Goal: Task Accomplishment & Management: Use online tool/utility

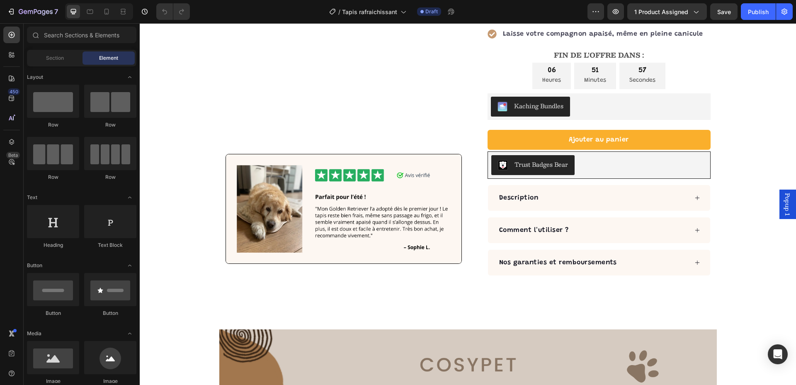
scroll to position [208, 0]
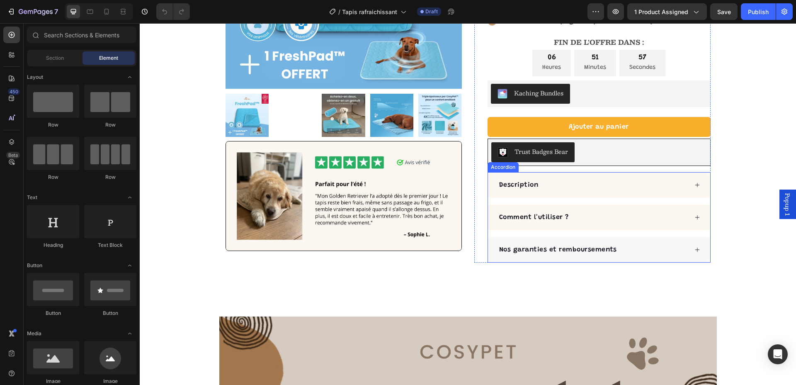
click at [695, 252] on icon at bounding box center [698, 250] width 6 height 6
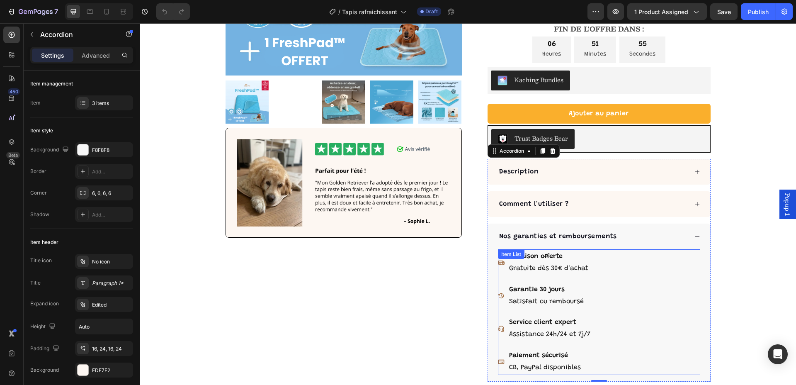
scroll to position [281, 0]
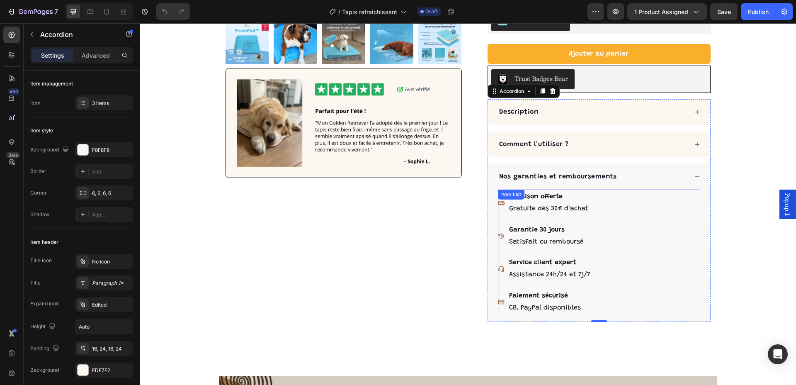
click at [498, 267] on icon at bounding box center [501, 268] width 7 height 7
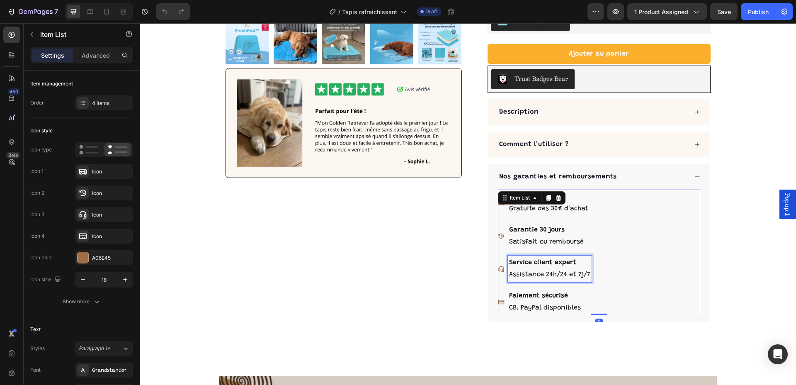
click at [509, 268] on p "Service client expert" at bounding box center [549, 263] width 81 height 12
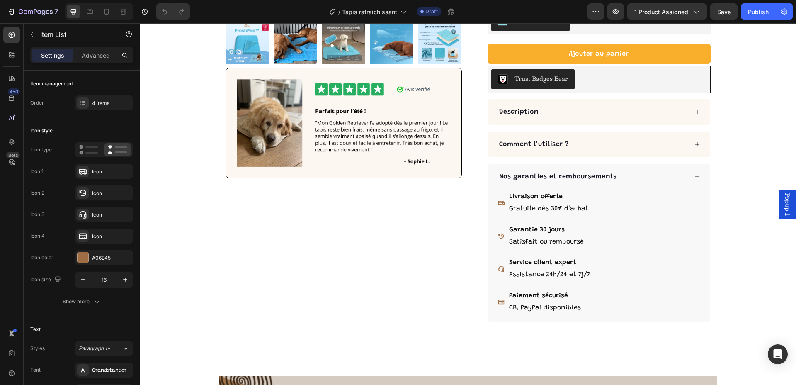
click at [501, 268] on icon at bounding box center [501, 269] width 6 height 6
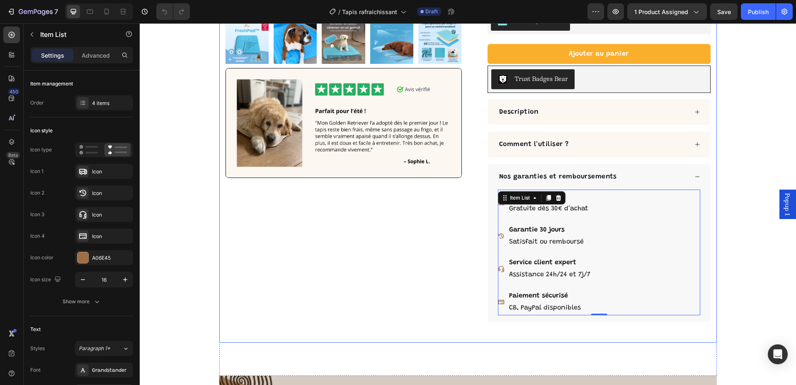
click at [430, 229] on div "Product Images Image Row" at bounding box center [344, 60] width 236 height 563
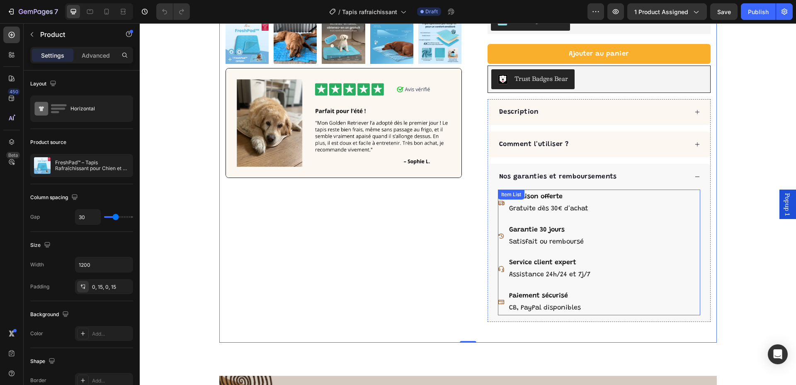
click at [557, 207] on p "Gratuite dès 30€ d'achat" at bounding box center [549, 209] width 81 height 12
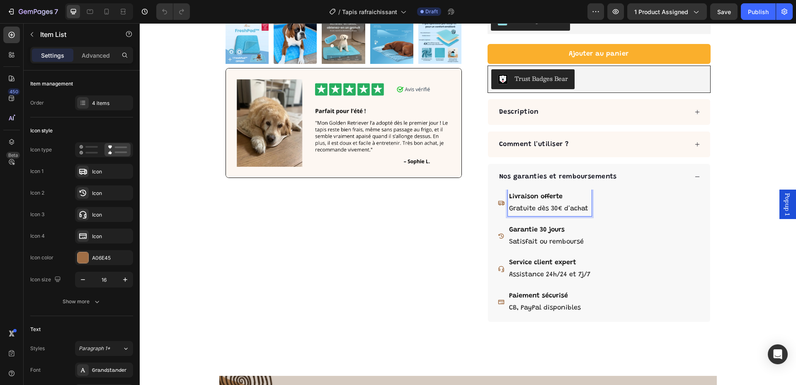
click at [557, 207] on p "Gratuite dès 30€ d'achat" at bounding box center [549, 209] width 81 height 12
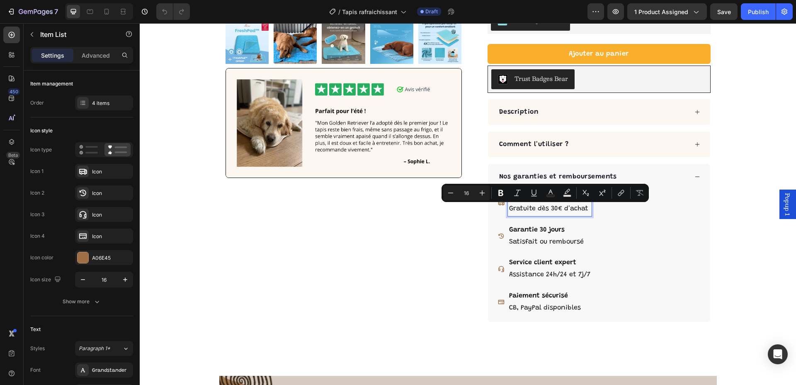
click at [580, 208] on p "Gratuite dès 30€ d'achat" at bounding box center [549, 209] width 81 height 12
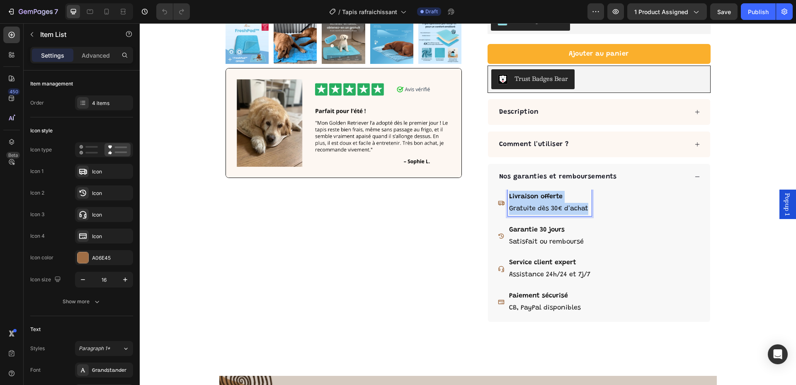
drag, startPoint x: 588, startPoint y: 210, endPoint x: 494, endPoint y: 192, distance: 95.4
click at [498, 192] on div "Livraison offerte Gratuite dès 30€ d'achat" at bounding box center [545, 203] width 94 height 27
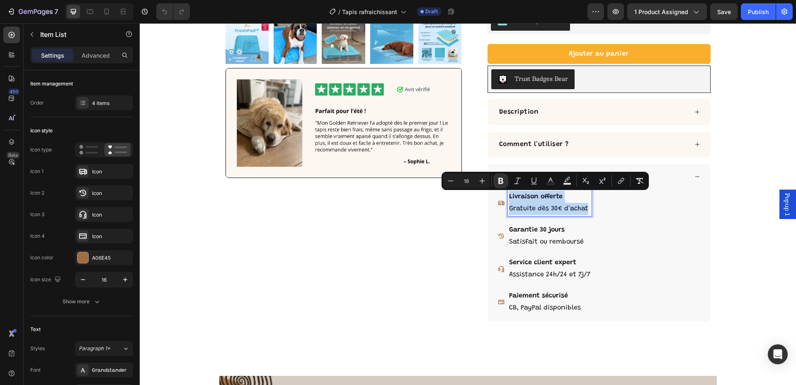
click at [500, 204] on icon at bounding box center [501, 203] width 6 height 5
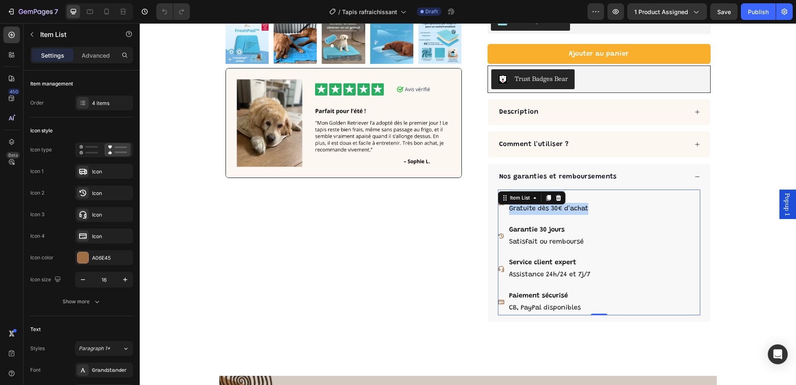
click at [498, 202] on div "Item List" at bounding box center [532, 197] width 68 height 13
click at [498, 206] on div "Livraison offerte Gratuite dès 30€ d'achat" at bounding box center [545, 203] width 94 height 27
click at [499, 204] on icon at bounding box center [501, 203] width 6 height 5
click at [680, 196] on div "Livraison offerte Gratuite dès 30€ d'achat Garantie 30 jours Satisfait ou rembo…" at bounding box center [599, 252] width 202 height 125
click at [576, 213] on p "Gratuite dès 30€ d'achat" at bounding box center [549, 209] width 81 height 12
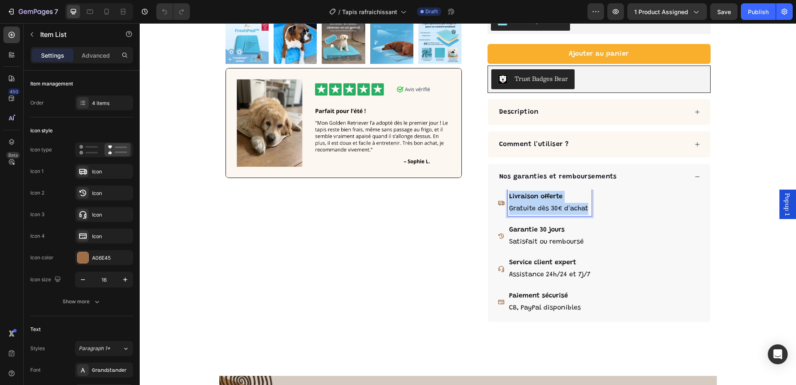
drag, startPoint x: 585, startPoint y: 208, endPoint x: 506, endPoint y: 197, distance: 80.4
click at [508, 197] on div "Livraison offerte Gratuite dès 30€ d'achat" at bounding box center [550, 203] width 84 height 27
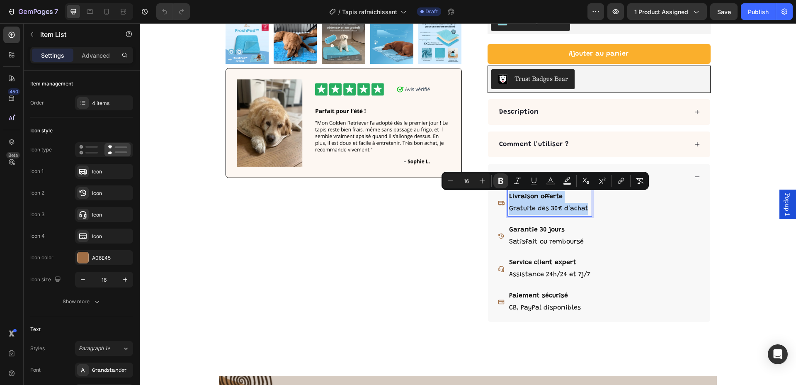
copy div "Livraison offerte Gratuite dès 30€ d'achat"
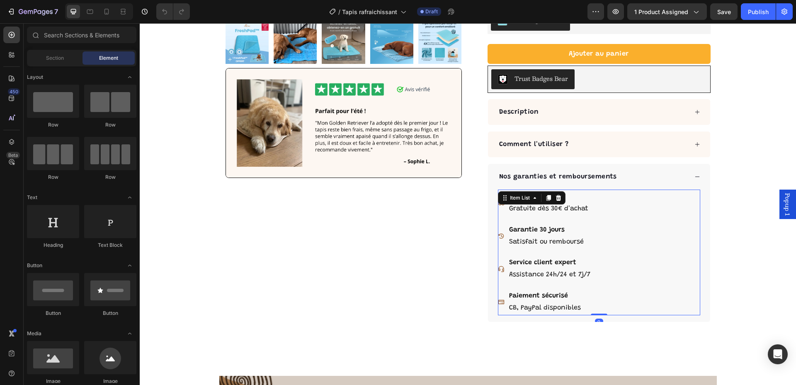
click at [573, 199] on p "Livraison offerte" at bounding box center [549, 197] width 81 height 12
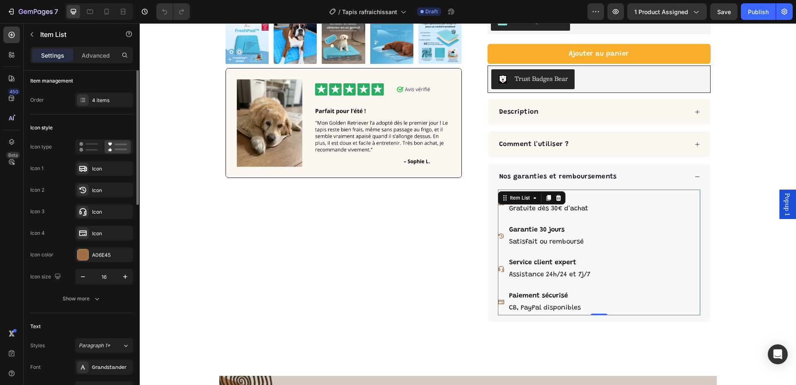
scroll to position [0, 0]
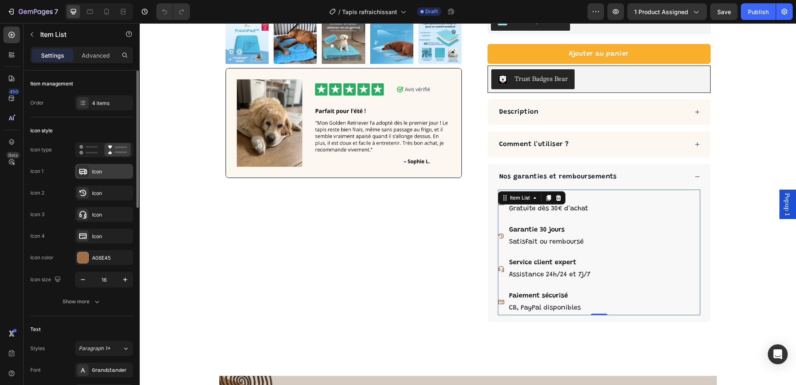
click at [108, 172] on div "Icon" at bounding box center [111, 171] width 39 height 7
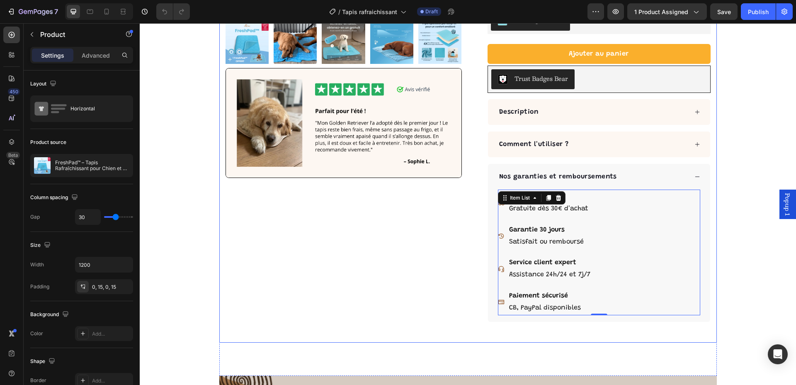
click at [443, 231] on div "Product Images Image Row" at bounding box center [344, 60] width 236 height 563
click at [561, 238] on p "Satisfait ou remboursé" at bounding box center [549, 242] width 81 height 12
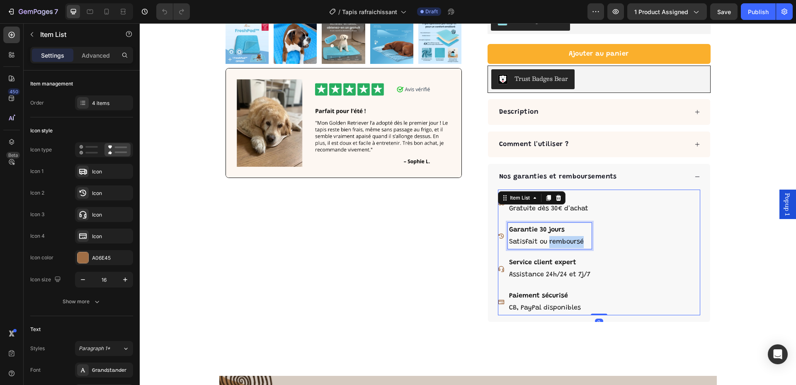
click at [574, 241] on p "Satisfait ou remboursé" at bounding box center [549, 242] width 81 height 12
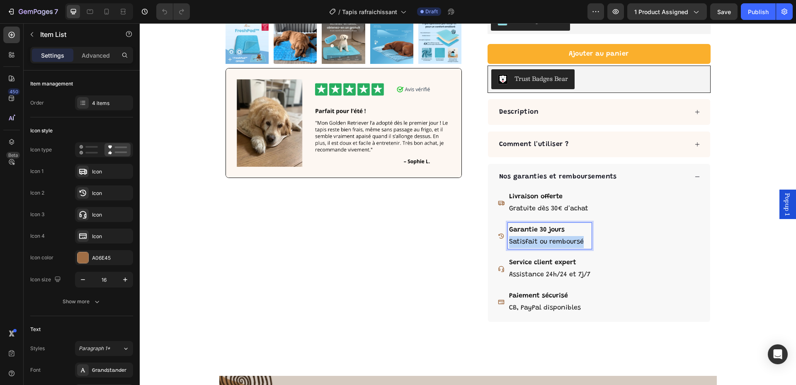
click at [574, 241] on p "Satisfait ou remboursé" at bounding box center [549, 242] width 81 height 12
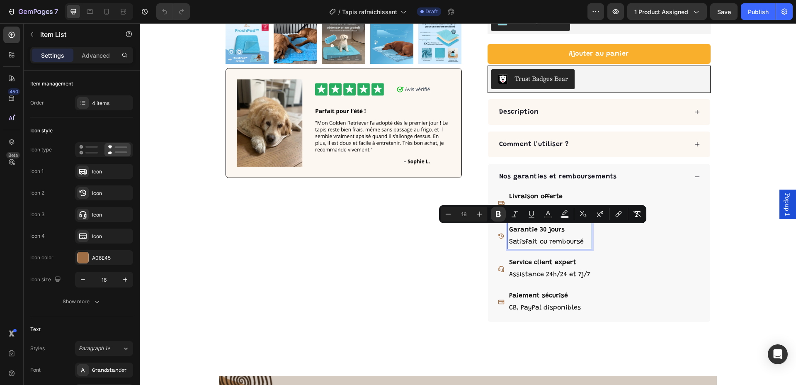
click at [524, 262] on strong "Service client expert" at bounding box center [542, 262] width 67 height 7
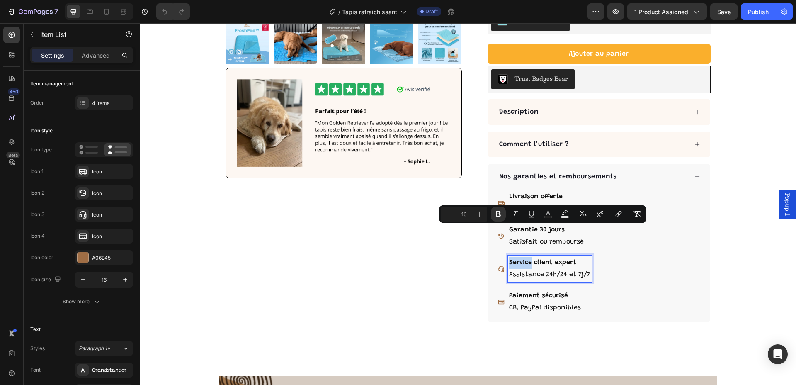
click at [524, 262] on strong "Service client expert" at bounding box center [542, 262] width 67 height 7
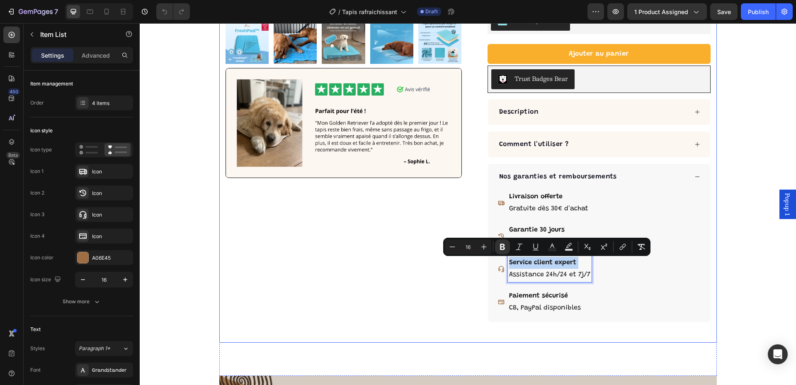
copy div "Service client expert Assistance 24h/24 et 7j/7"
click at [551, 303] on p "CB, PayPal disponibles" at bounding box center [549, 308] width 81 height 12
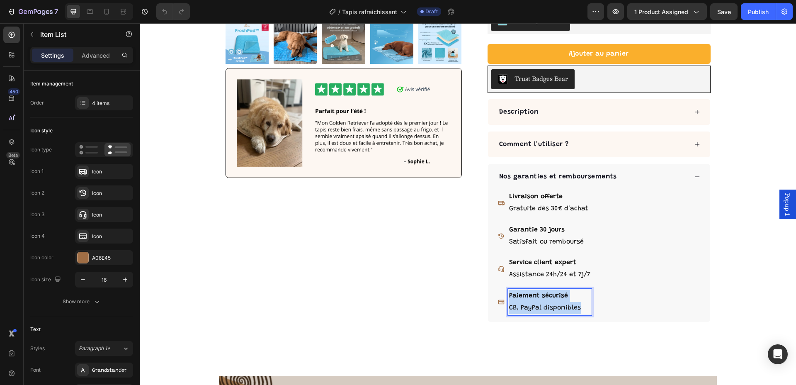
copy div "Paiement sécurisé CB, PayPal disponibles"
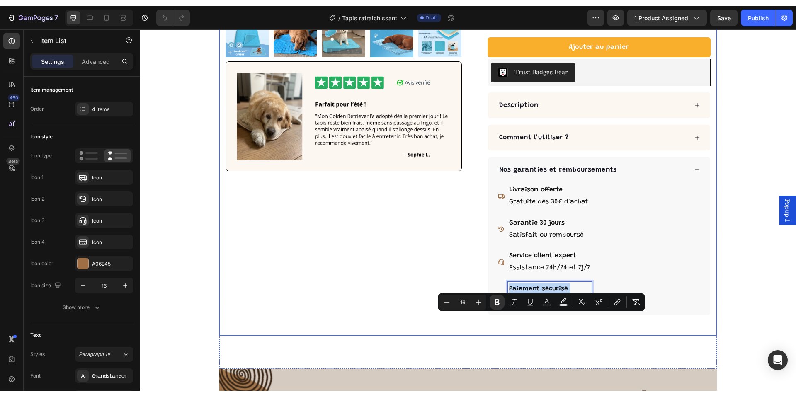
scroll to position [234, 0]
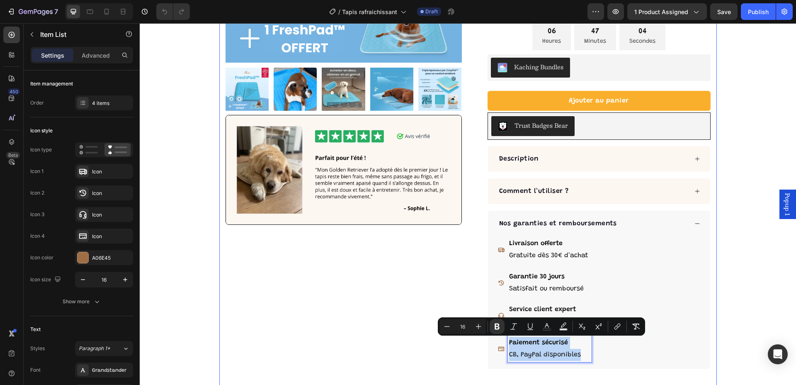
click at [406, 293] on div "Product Images Image Row" at bounding box center [344, 107] width 236 height 563
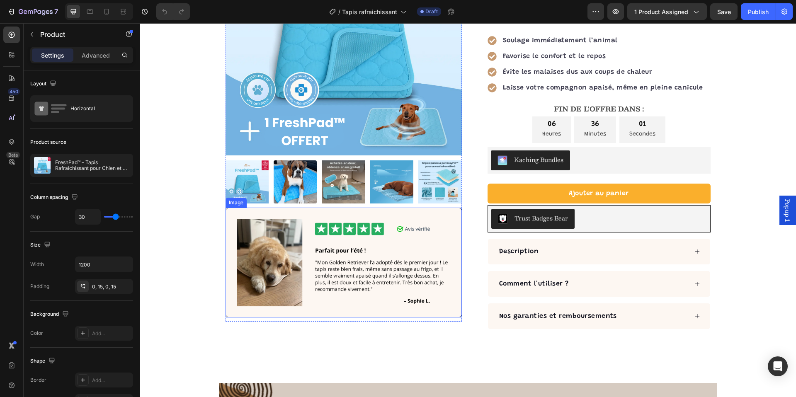
scroll to position [142, 0]
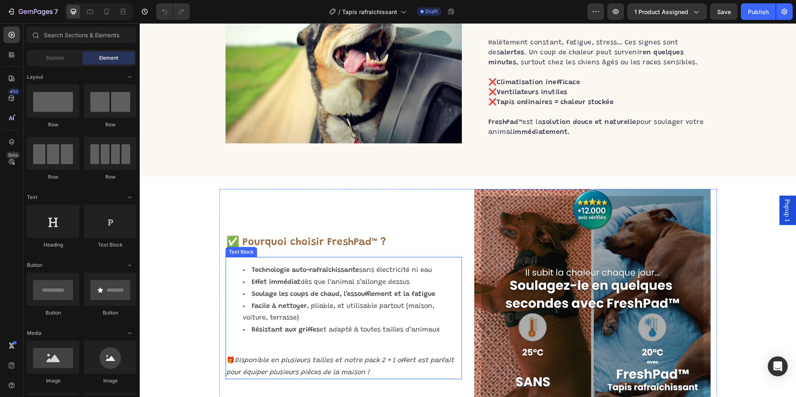
scroll to position [1212, 0]
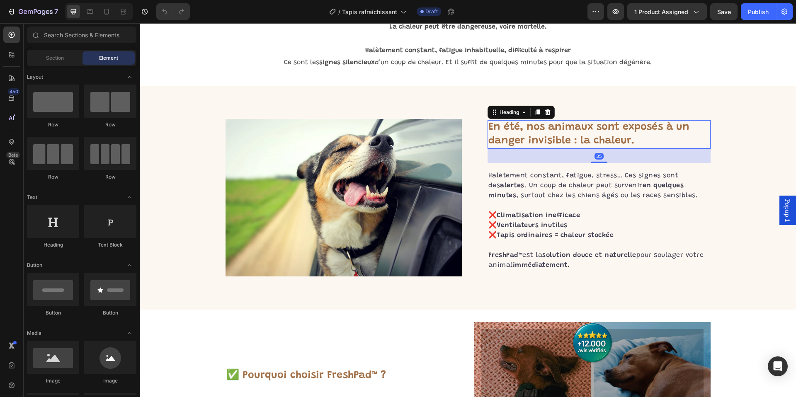
click at [518, 139] on strong "En été, nos animaux sont exposés à un danger invisible : la chaleur." at bounding box center [589, 134] width 201 height 24
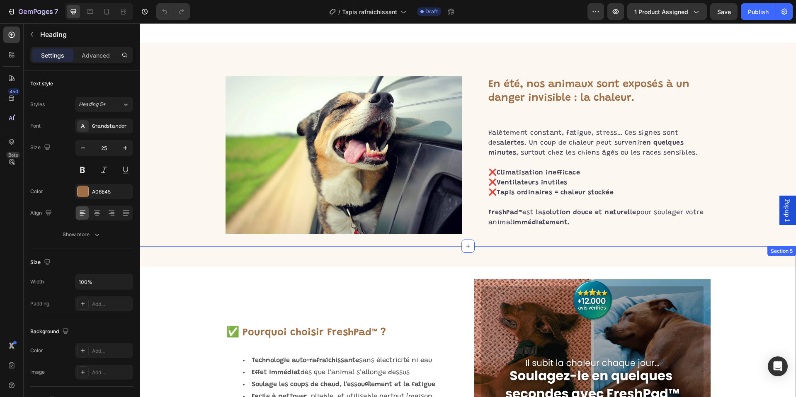
scroll to position [1208, 0]
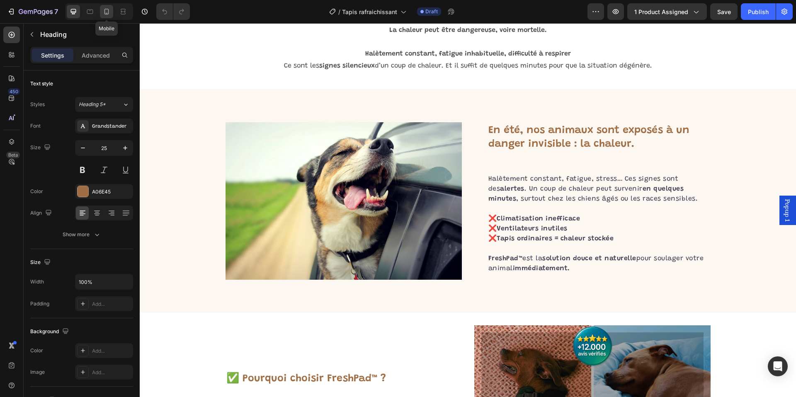
click at [111, 9] on div at bounding box center [106, 11] width 13 height 13
type input "23"
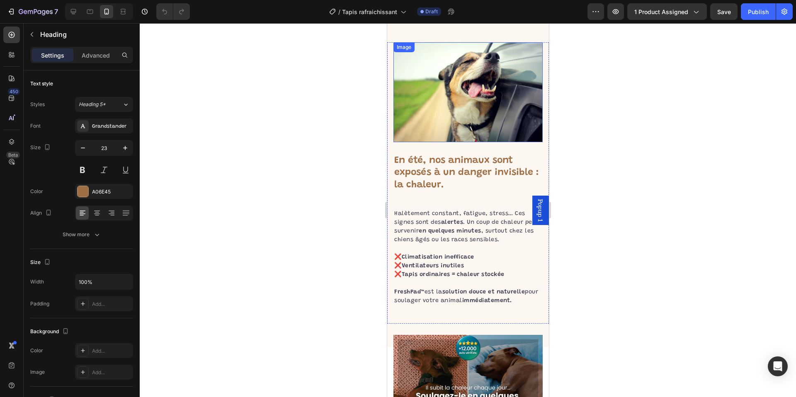
scroll to position [1237, 0]
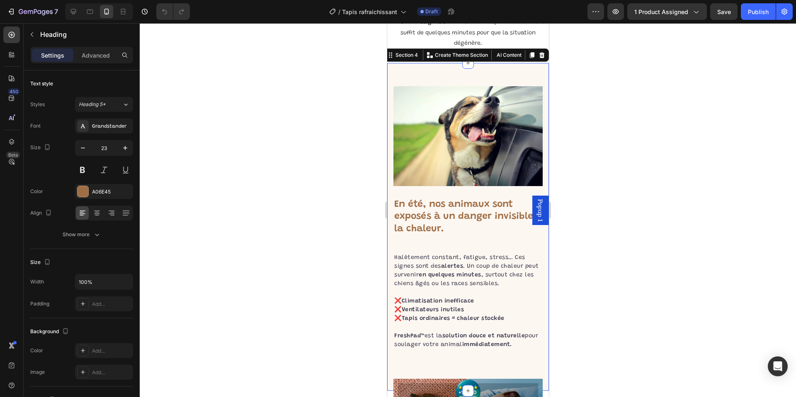
click at [418, 76] on div "En été, nos animaux sont exposés à un danger invisible : la chaleur. Heading Ha…" at bounding box center [468, 227] width 162 height 328
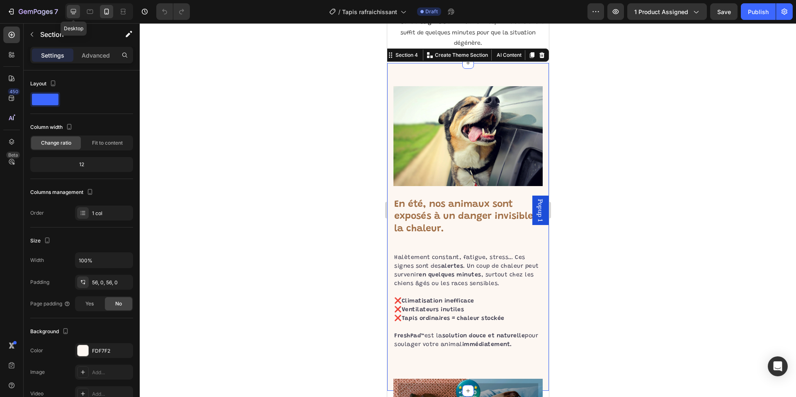
click at [74, 13] on icon at bounding box center [73, 11] width 5 height 5
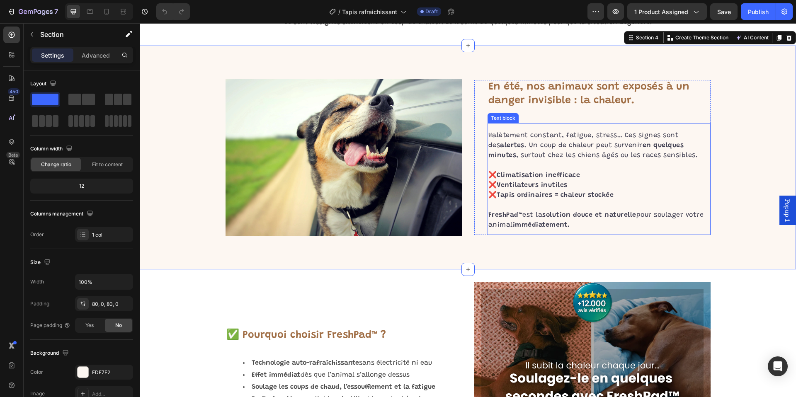
scroll to position [1246, 0]
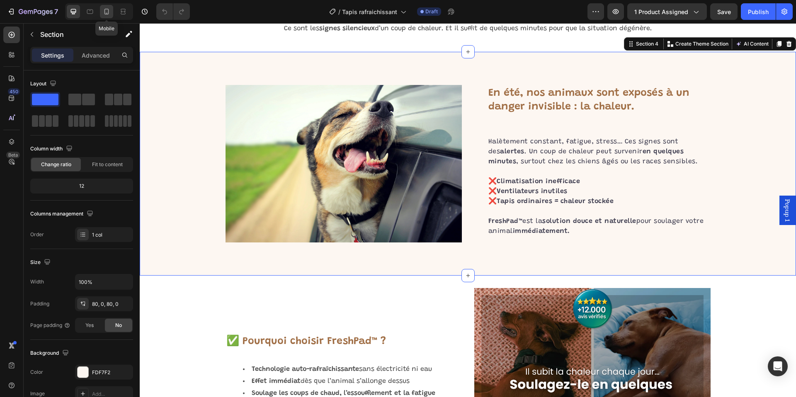
click at [105, 9] on icon at bounding box center [106, 11] width 8 height 8
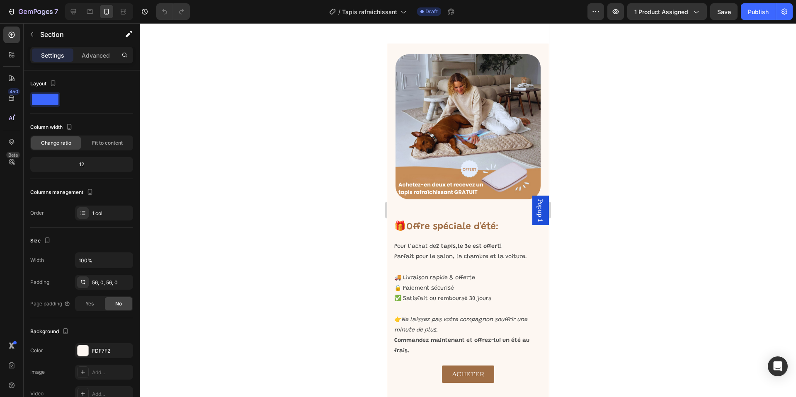
scroll to position [2351, 0]
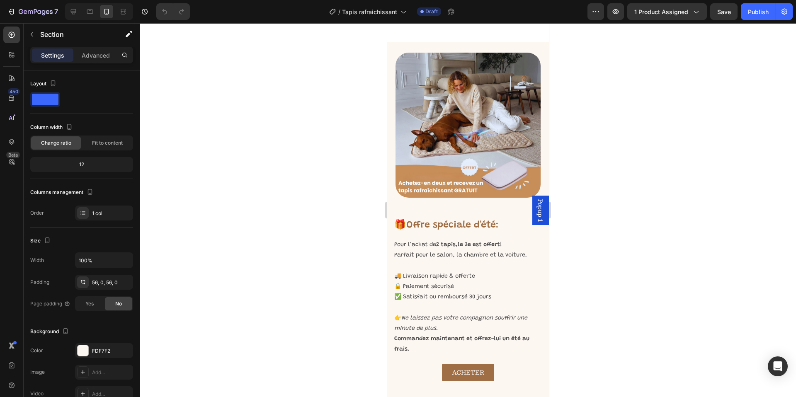
click at [314, 207] on div at bounding box center [468, 210] width 656 height 374
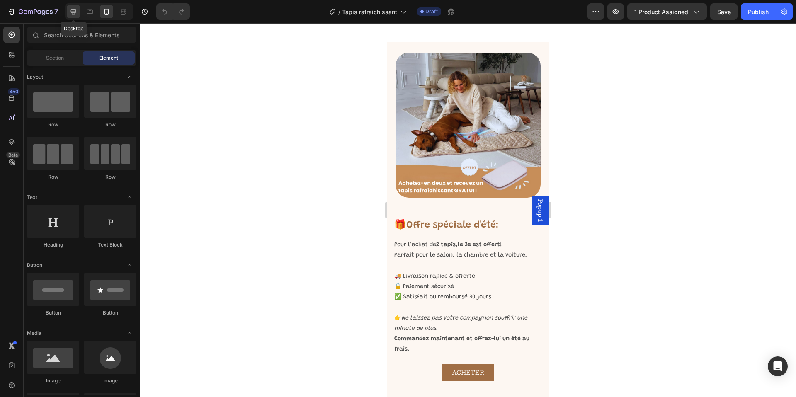
click at [76, 12] on icon at bounding box center [73, 11] width 8 height 8
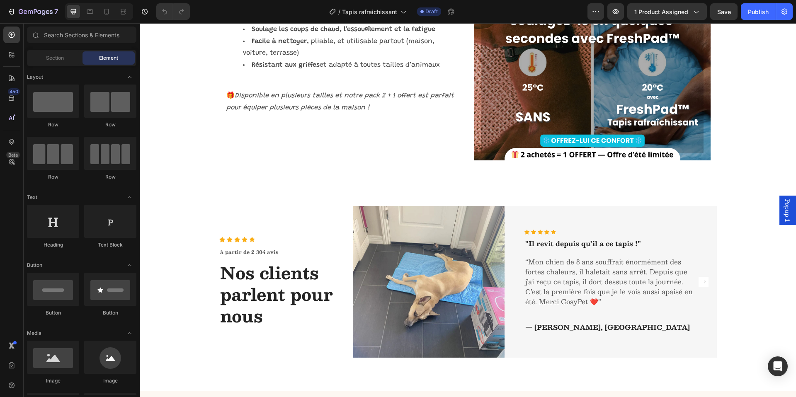
scroll to position [1656, 0]
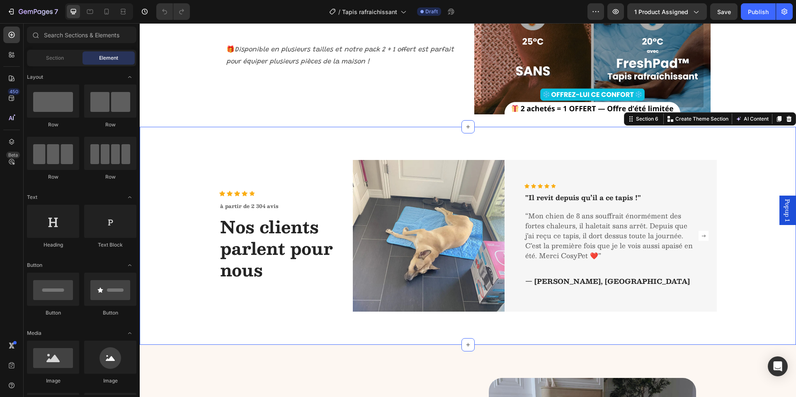
click at [178, 182] on div "Icon Icon Icon Icon Icon Icon List Hoz à partir de 2 304 avis Text block Nos cl…" at bounding box center [468, 236] width 644 height 152
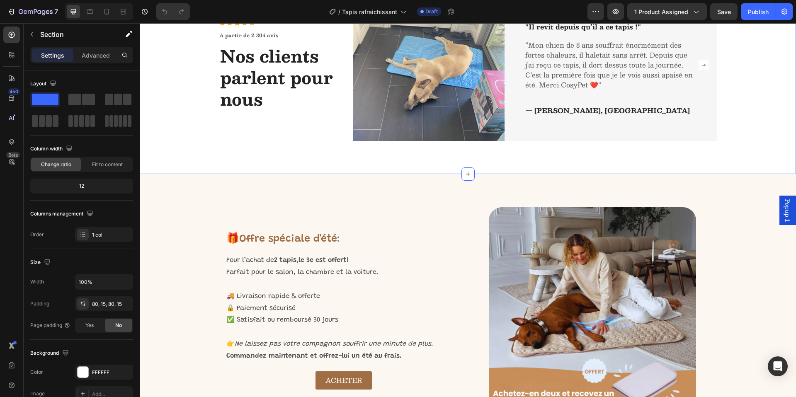
scroll to position [1921, 0]
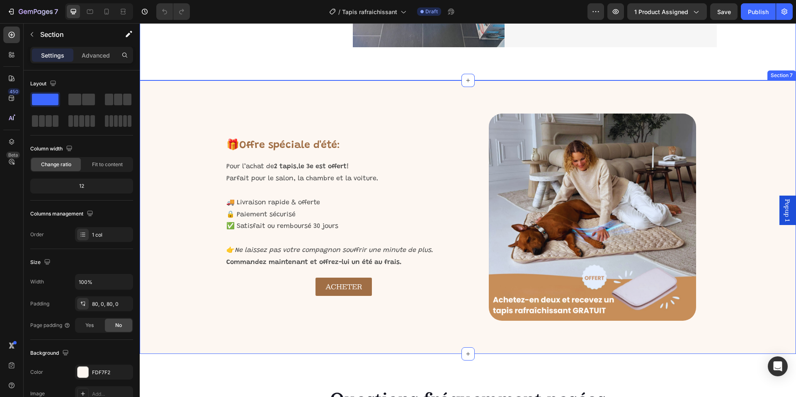
click at [196, 229] on div "🎁 Offre spéciale d'été : Text Block Pour l’achat de 2 tapis , le 3e est offert …" at bounding box center [468, 217] width 656 height 207
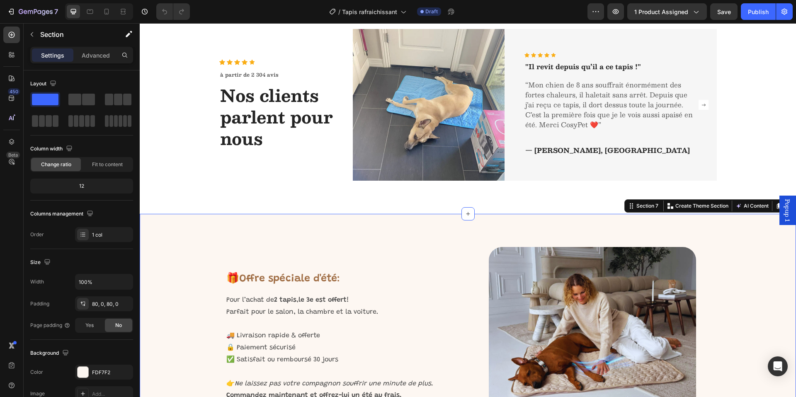
scroll to position [1675, 0]
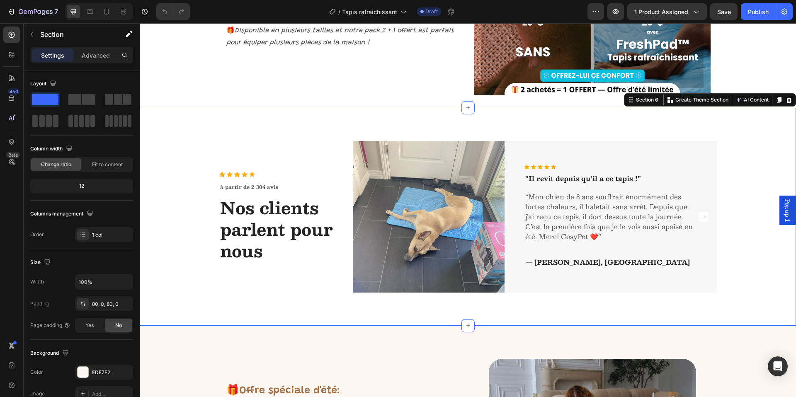
click at [193, 166] on div "Icon Icon Icon Icon Icon Icon List Hoz à partir de 2 304 avis Text block Nos cl…" at bounding box center [468, 217] width 644 height 152
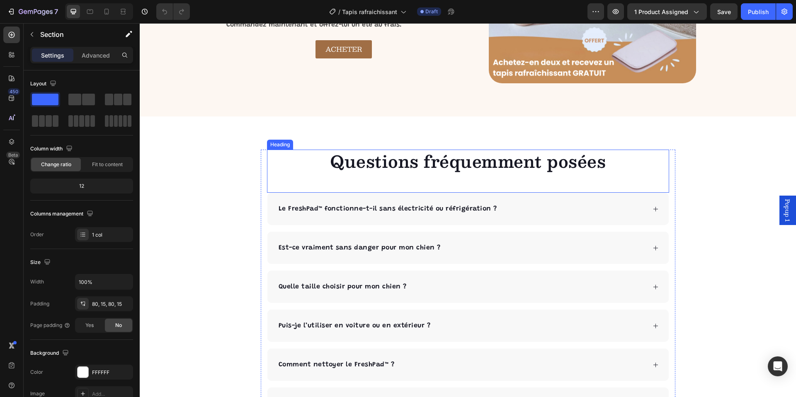
scroll to position [2164, 0]
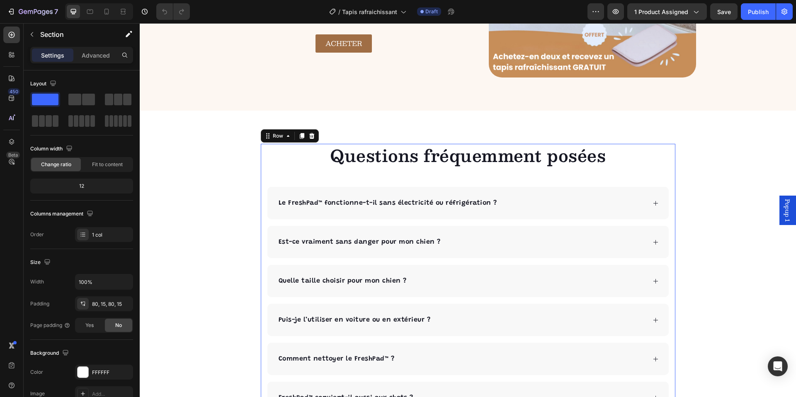
click at [261, 187] on div "Questions fréquemment posées Heading Le FreshPad™ fonctionne-t-il sans électric…" at bounding box center [468, 279] width 415 height 270
click at [107, 9] on icon at bounding box center [107, 12] width 5 height 6
type input "100%"
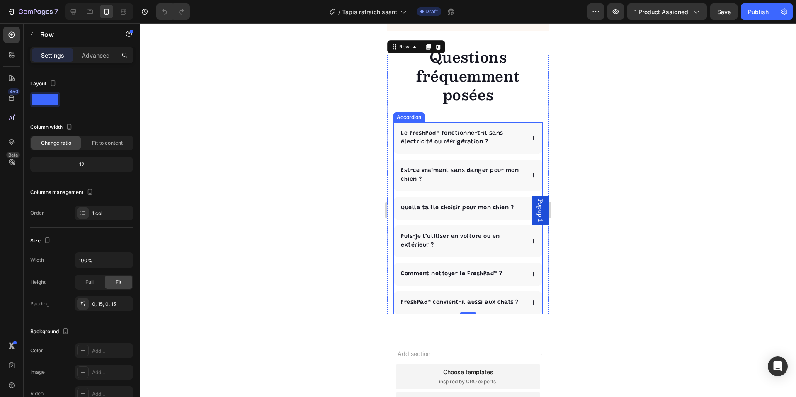
scroll to position [2263, 0]
click at [632, 269] on div at bounding box center [468, 210] width 656 height 374
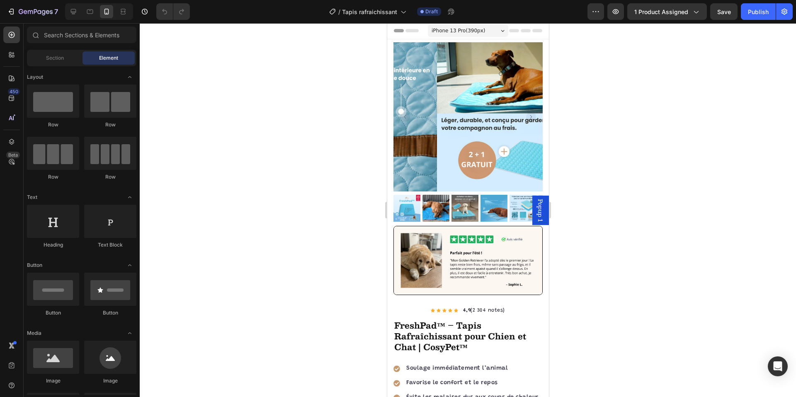
scroll to position [0, 0]
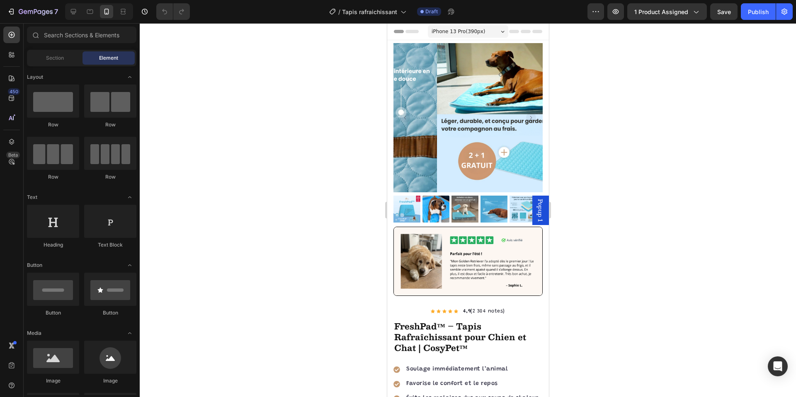
click at [537, 212] on span "Popup 1" at bounding box center [540, 210] width 8 height 23
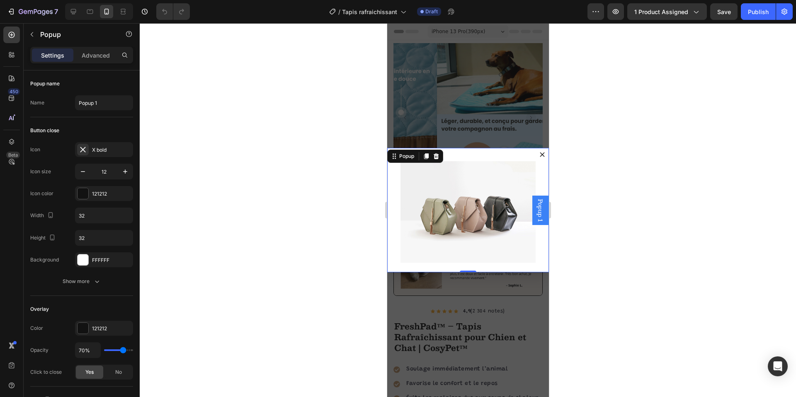
click at [540, 156] on icon "Dialog content" at bounding box center [542, 154] width 5 height 5
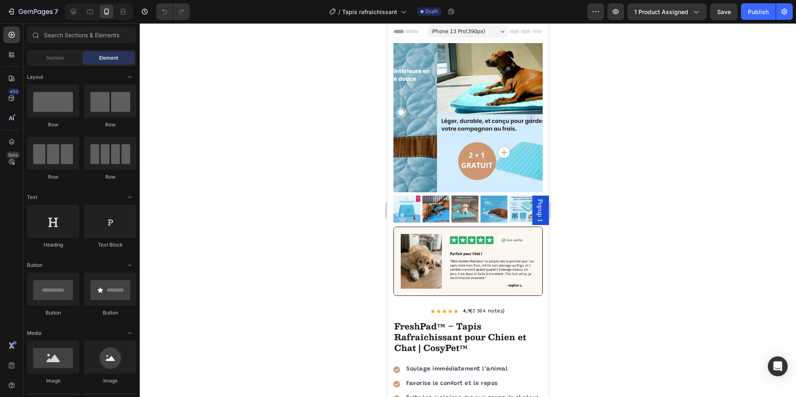
click at [286, 131] on div at bounding box center [468, 210] width 656 height 374
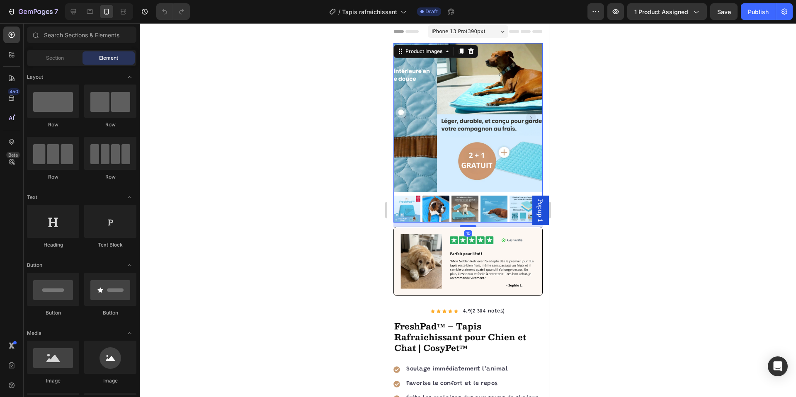
click at [501, 131] on img at bounding box center [511, 117] width 149 height 149
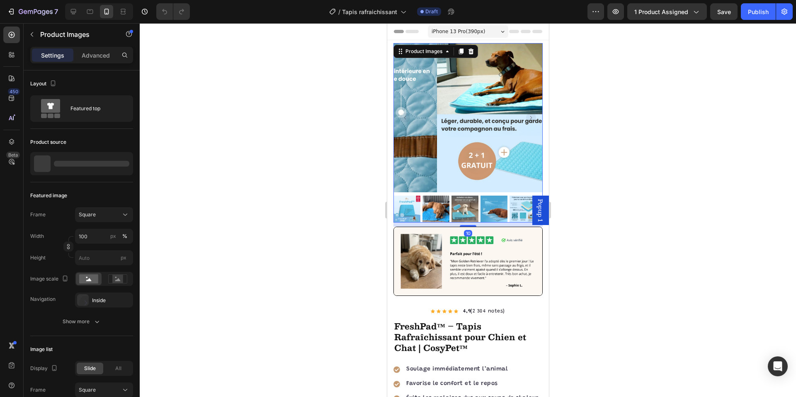
click at [276, 107] on div at bounding box center [468, 210] width 656 height 374
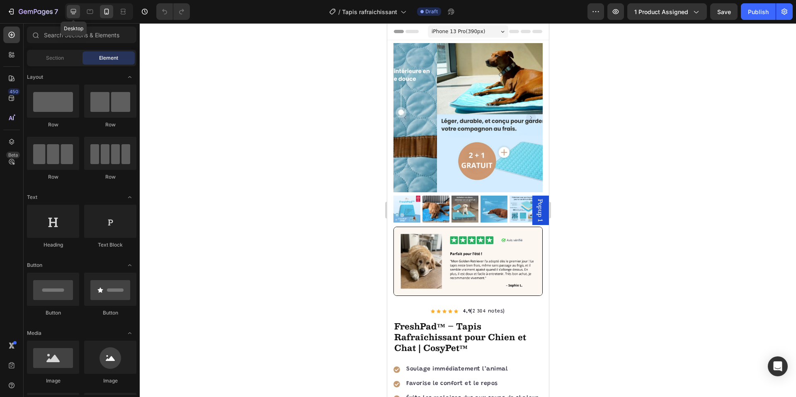
click at [74, 12] on icon at bounding box center [73, 11] width 8 height 8
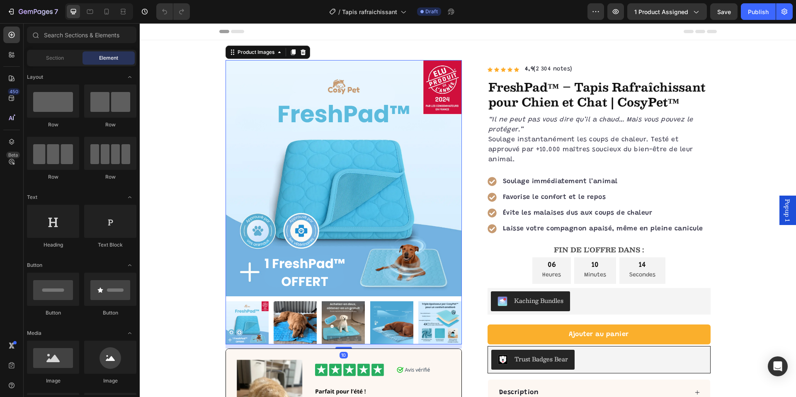
click at [265, 282] on img at bounding box center [344, 178] width 236 height 236
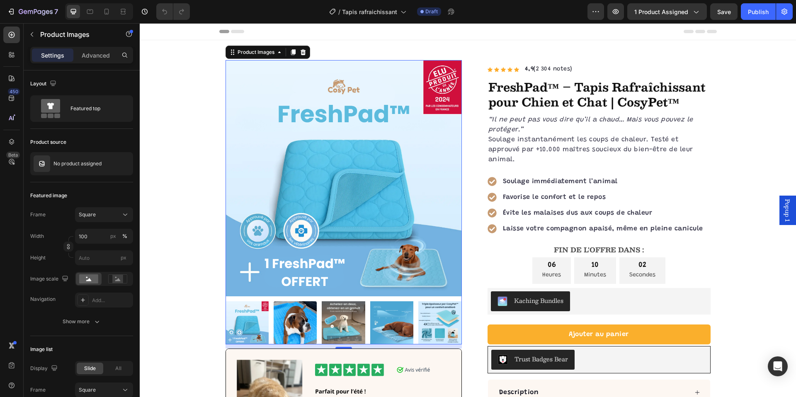
click at [445, 317] on img at bounding box center [439, 322] width 43 height 43
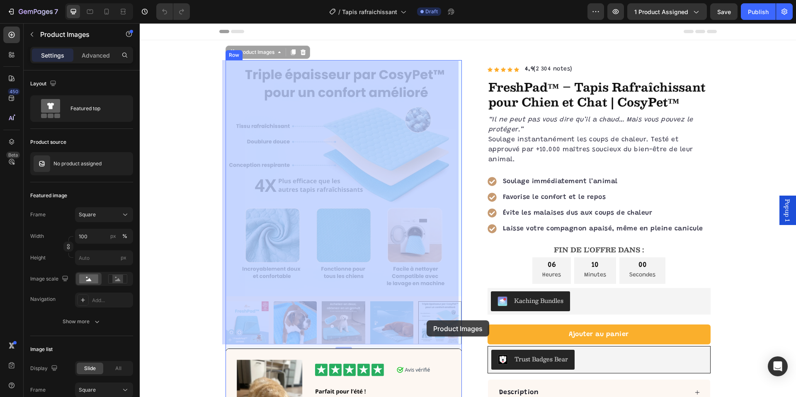
drag, startPoint x: 445, startPoint y: 317, endPoint x: 427, endPoint y: 321, distance: 18.5
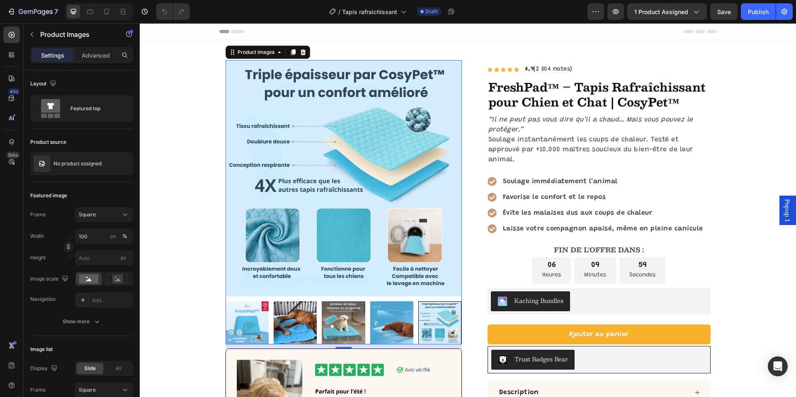
click at [404, 325] on img at bounding box center [391, 322] width 43 height 43
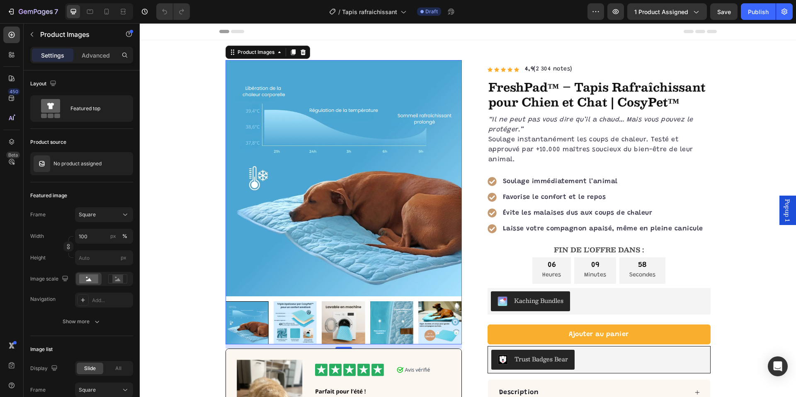
click at [437, 328] on img at bounding box center [439, 322] width 43 height 43
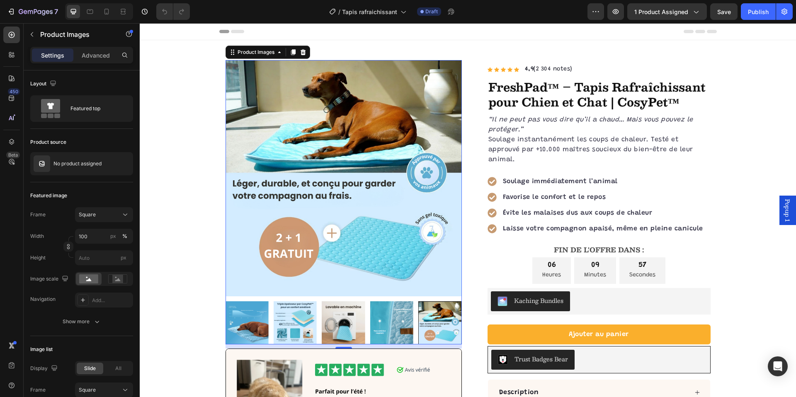
click at [404, 328] on img at bounding box center [391, 322] width 43 height 43
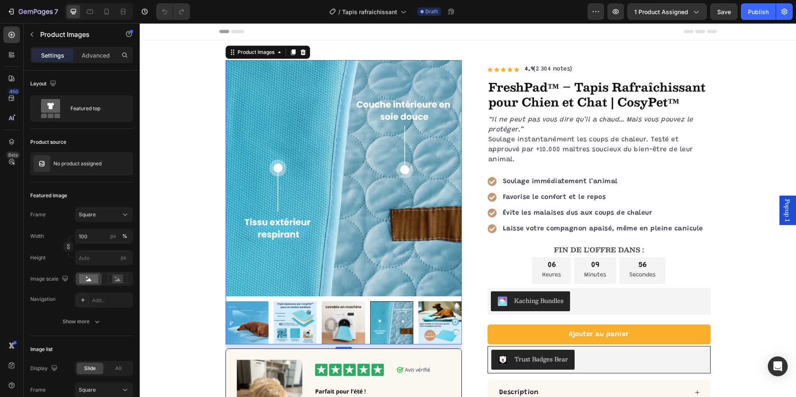
click at [351, 320] on img at bounding box center [343, 322] width 43 height 43
click at [304, 316] on img at bounding box center [295, 322] width 43 height 43
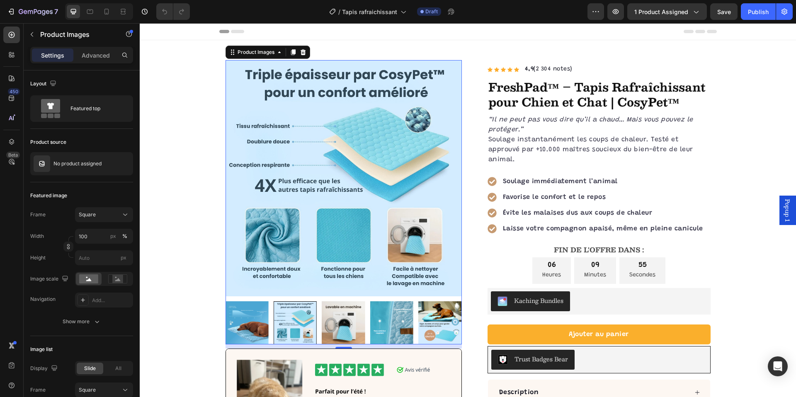
click at [255, 318] on img at bounding box center [246, 322] width 43 height 43
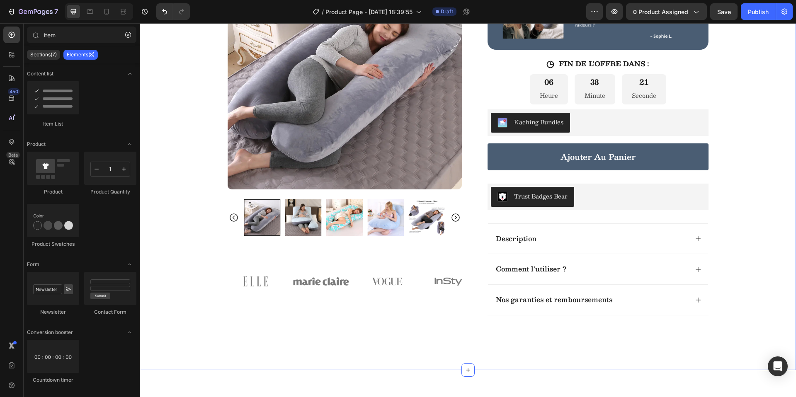
scroll to position [349, 0]
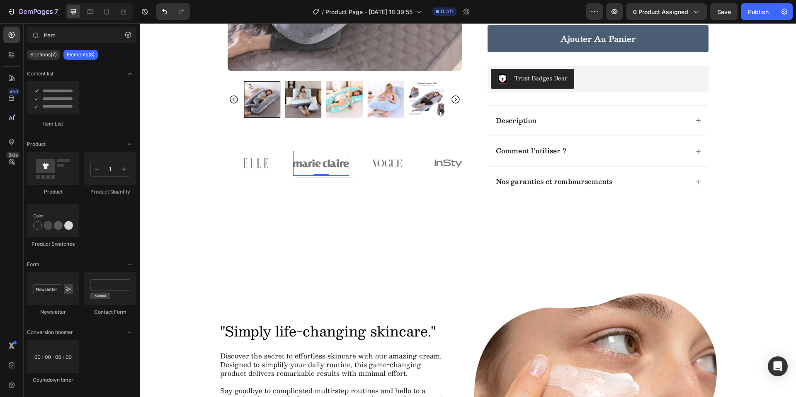
click at [336, 172] on img at bounding box center [321, 163] width 56 height 25
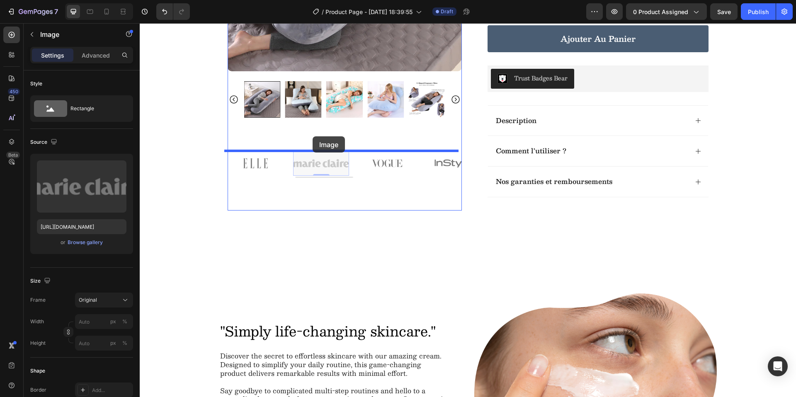
drag, startPoint x: 325, startPoint y: 164, endPoint x: 313, endPoint y: 136, distance: 30.1
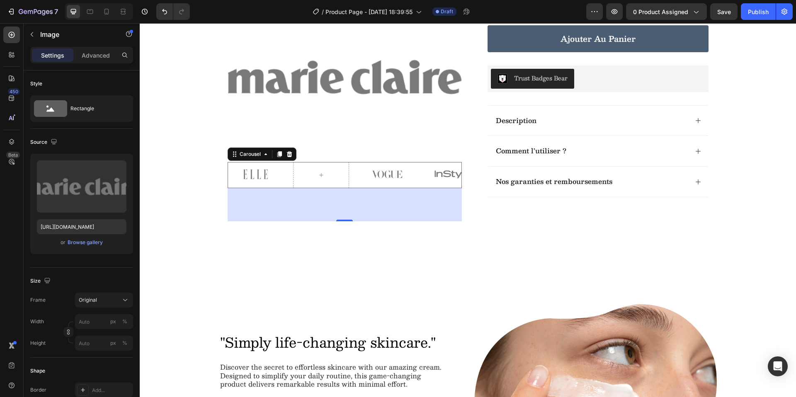
click at [351, 185] on div "Image Image Image Image" at bounding box center [345, 175] width 234 height 27
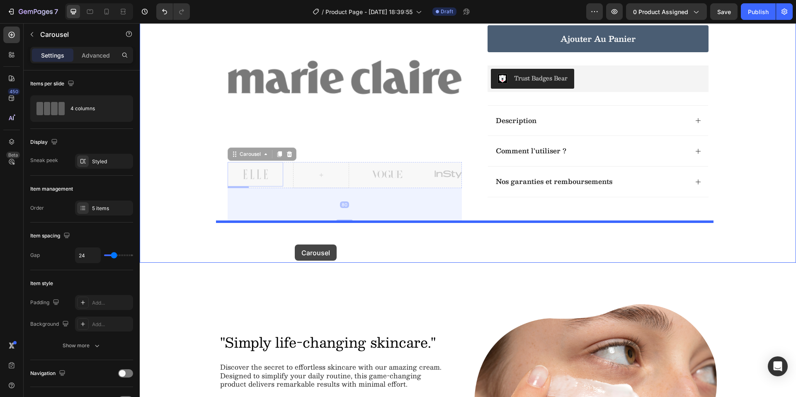
drag, startPoint x: 232, startPoint y: 155, endPoint x: 295, endPoint y: 245, distance: 109.9
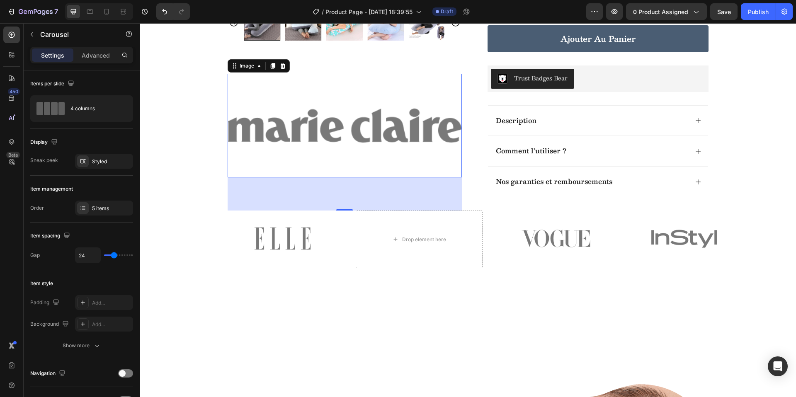
click at [292, 131] on img at bounding box center [345, 126] width 234 height 104
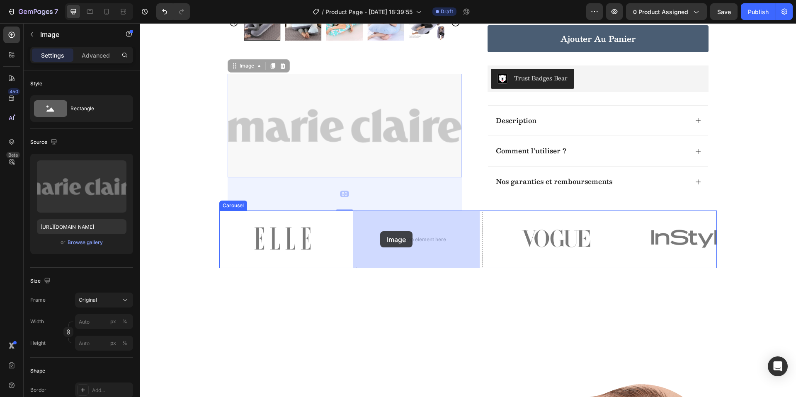
drag, startPoint x: 232, startPoint y: 66, endPoint x: 380, endPoint y: 231, distance: 222.3
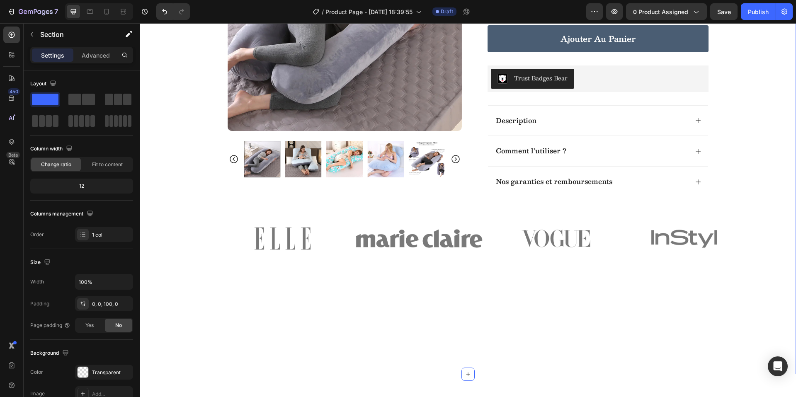
click at [182, 152] on div "Product Images Row Icon Icon Icon Icon Icon Icon List Noté 4,9/5 - 12 784 avis …" at bounding box center [468, 12] width 656 height 642
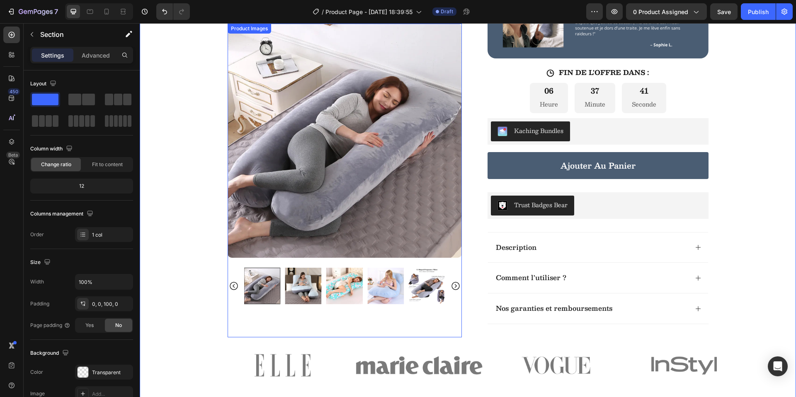
scroll to position [224, 0]
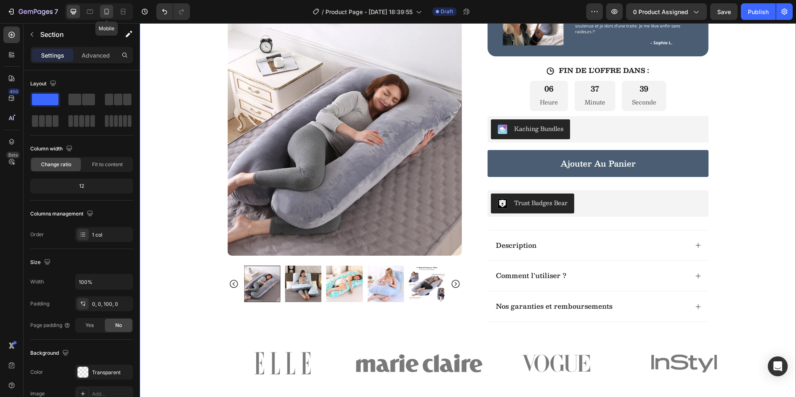
click at [111, 13] on div at bounding box center [106, 11] width 13 height 13
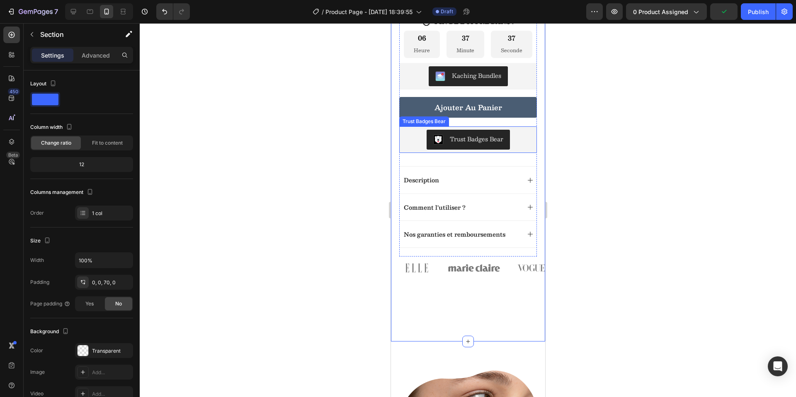
scroll to position [354, 0]
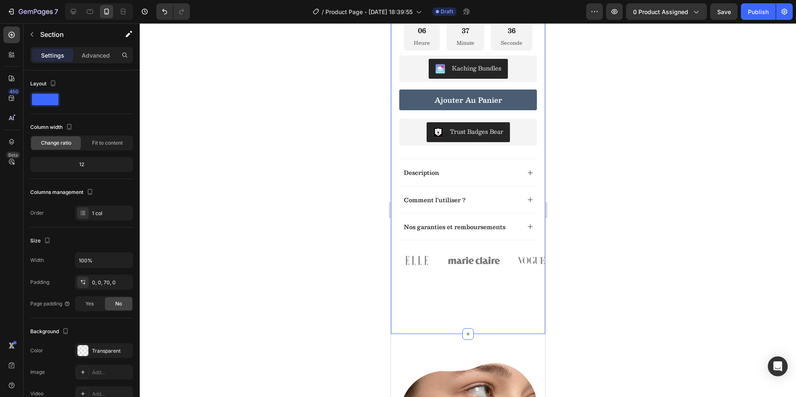
click at [309, 209] on div at bounding box center [468, 210] width 656 height 374
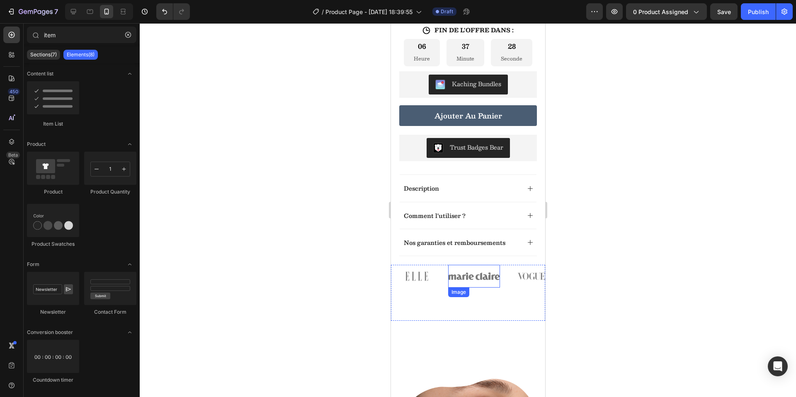
scroll to position [339, 0]
click at [565, 274] on div at bounding box center [468, 210] width 656 height 374
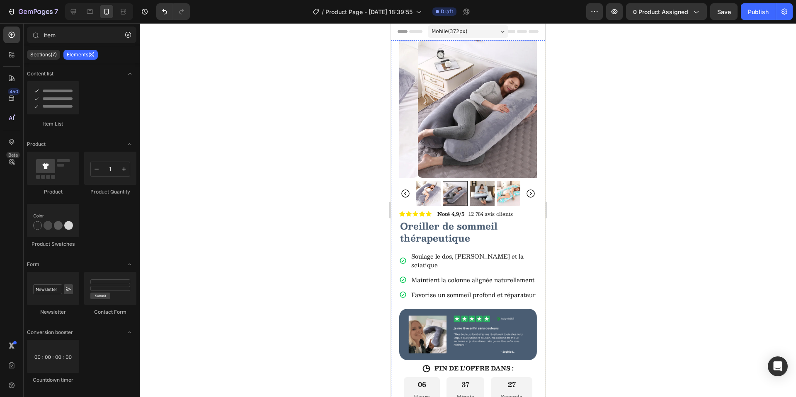
scroll to position [0, 0]
click at [265, 206] on div at bounding box center [468, 210] width 656 height 374
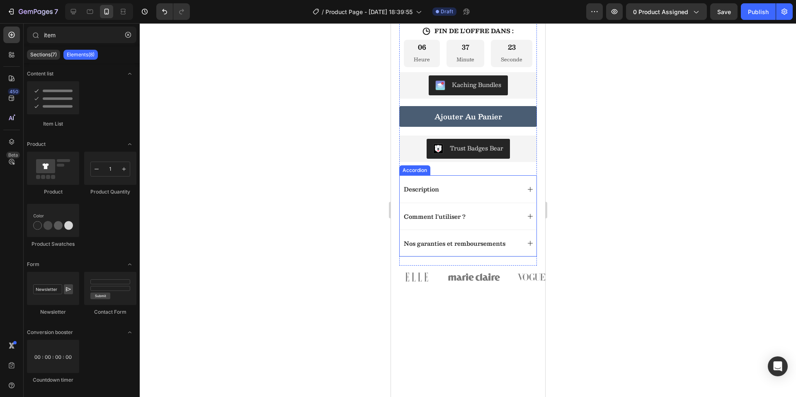
scroll to position [340, 0]
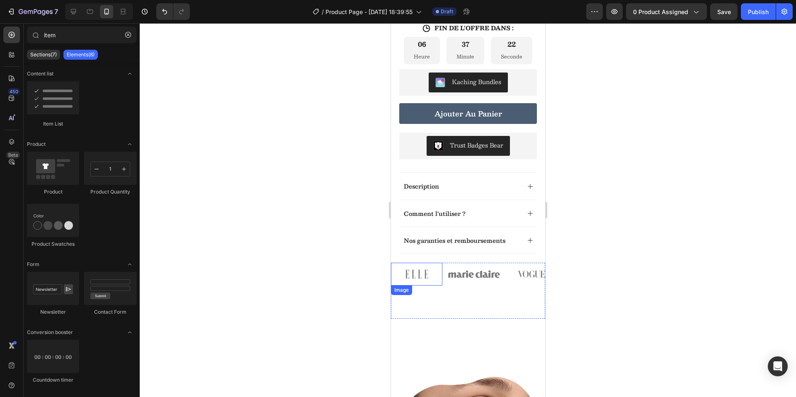
click at [330, 284] on div at bounding box center [468, 210] width 656 height 374
click at [448, 306] on div "Image" at bounding box center [473, 291] width 51 height 56
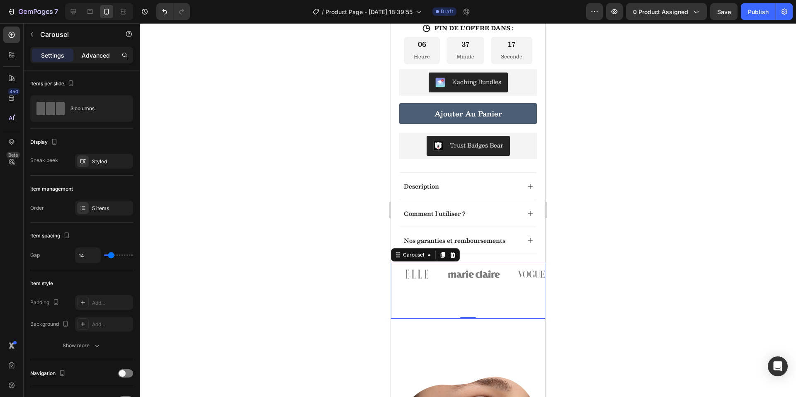
click at [86, 55] on p "Advanced" at bounding box center [96, 55] width 28 height 9
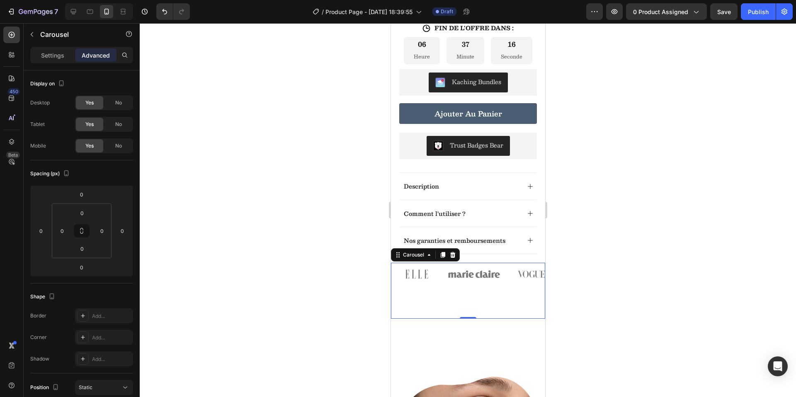
click at [306, 216] on div at bounding box center [468, 210] width 656 height 374
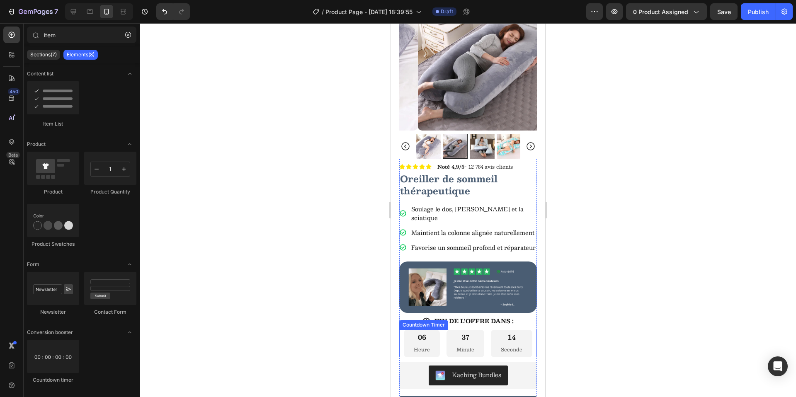
scroll to position [0, 0]
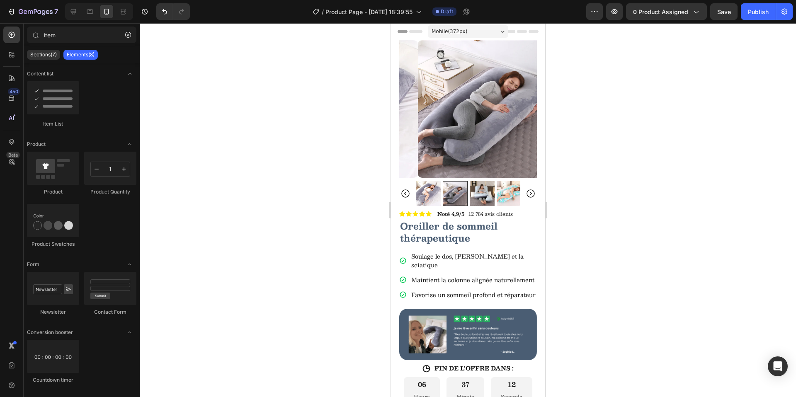
click at [625, 169] on div at bounding box center [468, 210] width 656 height 374
click at [316, 262] on div at bounding box center [468, 210] width 656 height 374
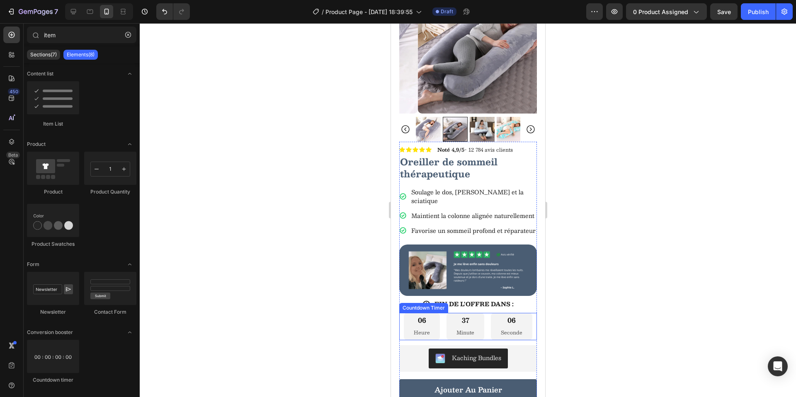
scroll to position [78, 0]
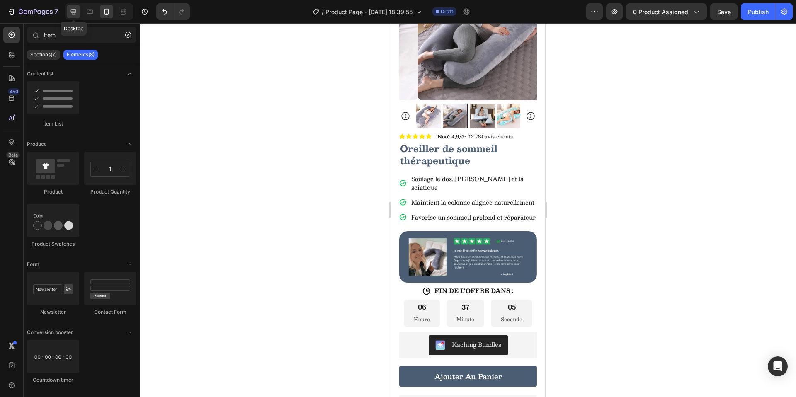
click at [72, 11] on icon at bounding box center [73, 11] width 8 height 8
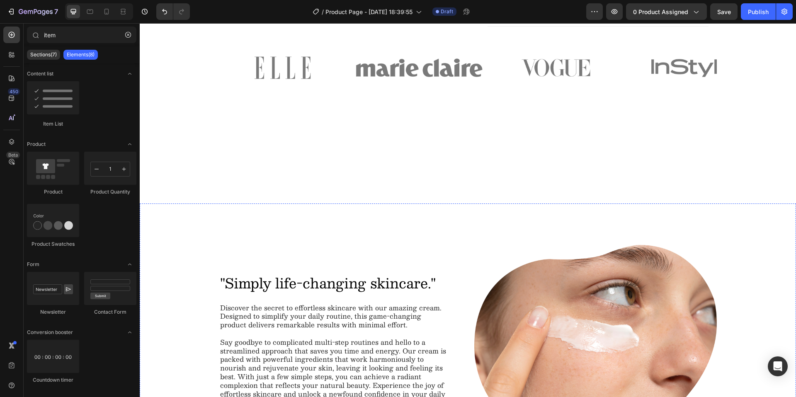
scroll to position [476, 0]
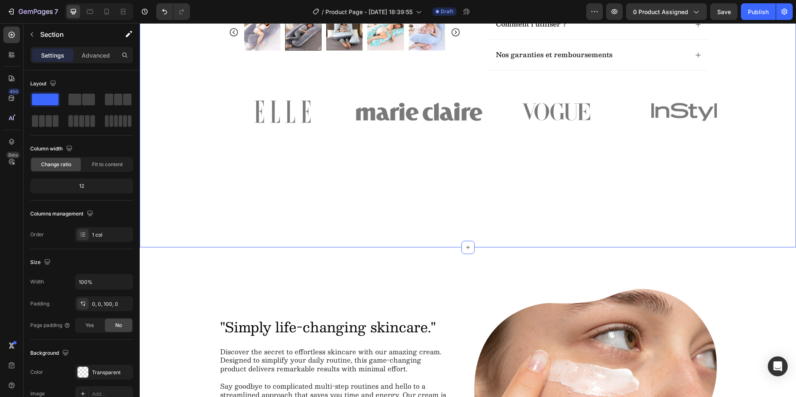
click at [411, 198] on div "Image Image Image Image Image Carousel" at bounding box center [468, 145] width 656 height 122
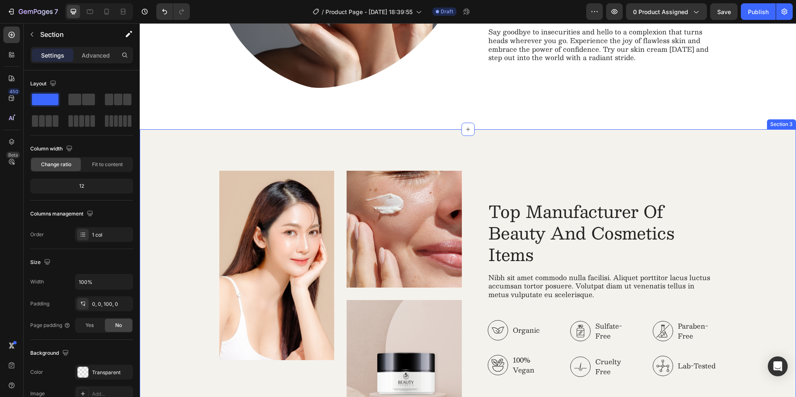
scroll to position [1121, 0]
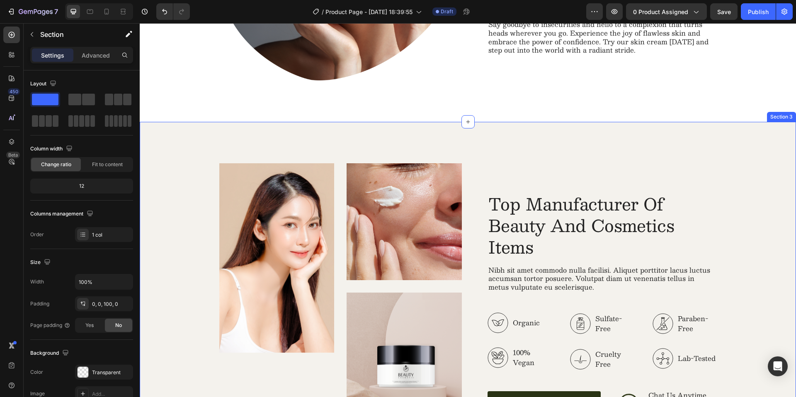
click at [748, 219] on div "Image Image Image Row Top Manufacturer Of Beauty And Cosmetics Items Heading Ni…" at bounding box center [468, 302] width 640 height 278
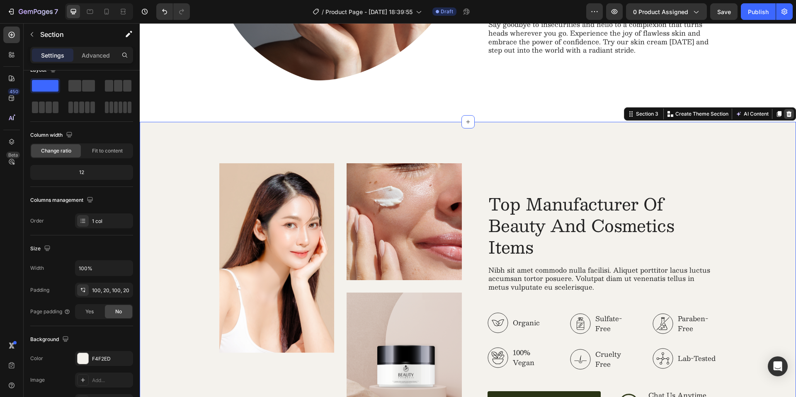
click at [786, 113] on icon at bounding box center [789, 114] width 7 height 7
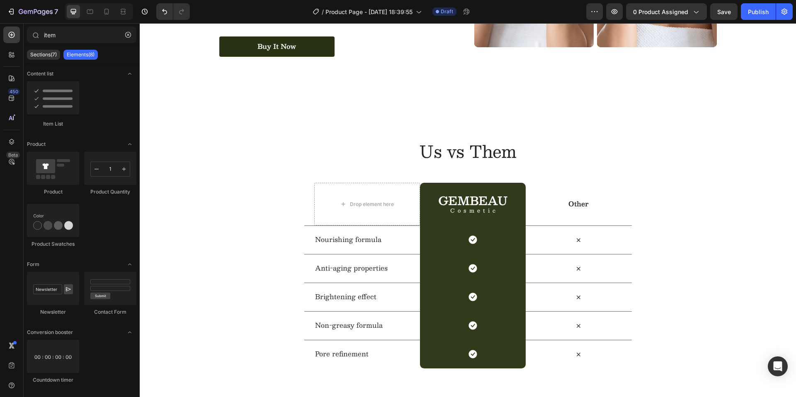
scroll to position [1361, 0]
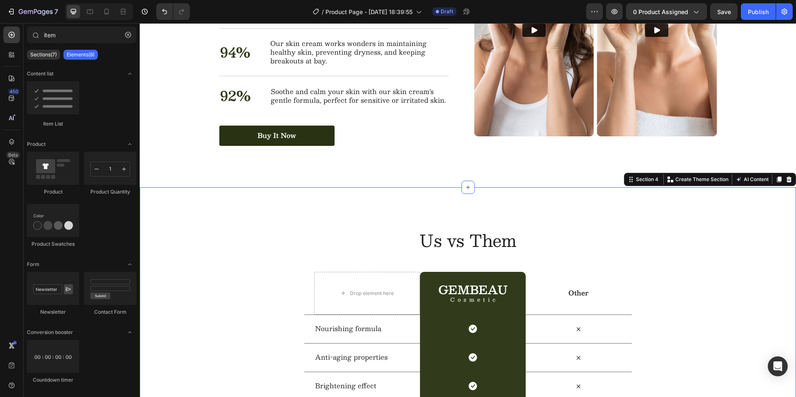
click at [744, 221] on div "Us vs Them Heading Row Drop element here GEMBEAU Heading Cosmetic Text Block Ro…" at bounding box center [468, 343] width 656 height 312
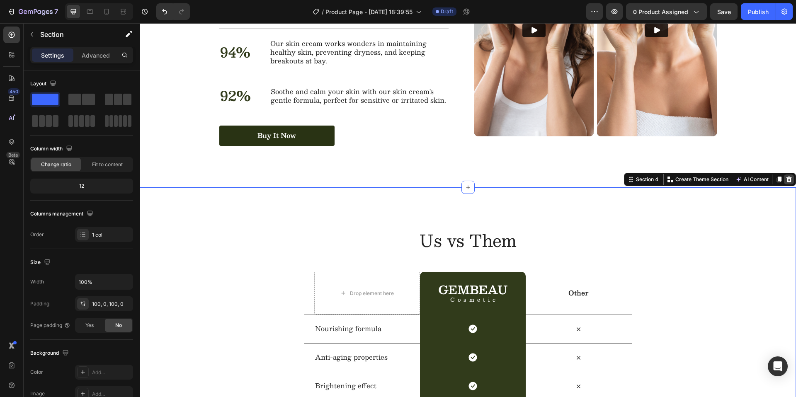
click at [787, 177] on icon at bounding box center [789, 180] width 5 height 6
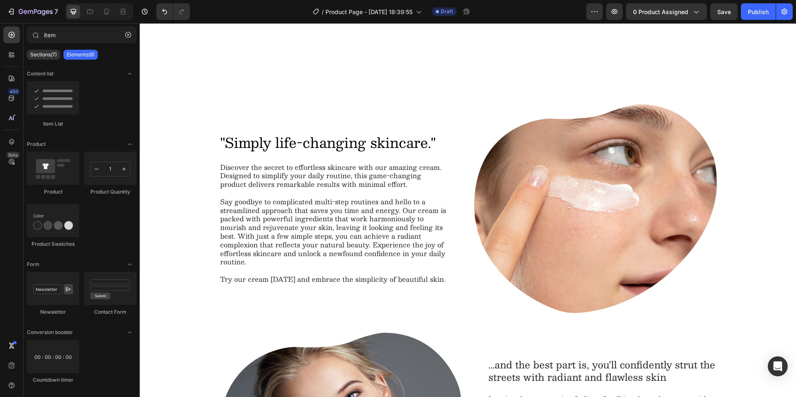
scroll to position [626, 0]
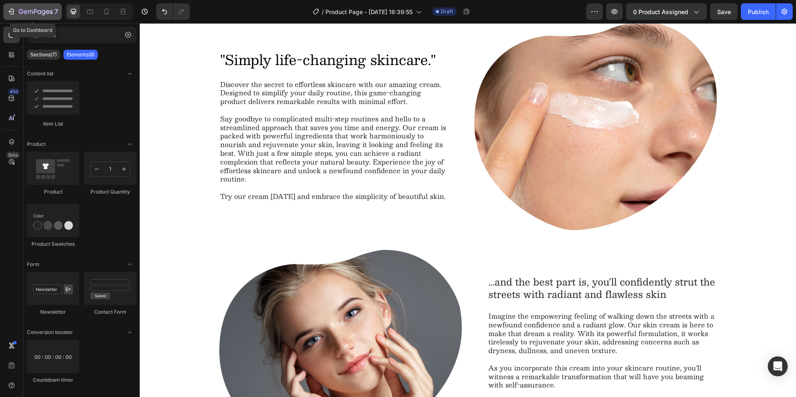
click at [10, 10] on icon "button" at bounding box center [11, 11] width 8 height 8
